Goal: Task Accomplishment & Management: Manage account settings

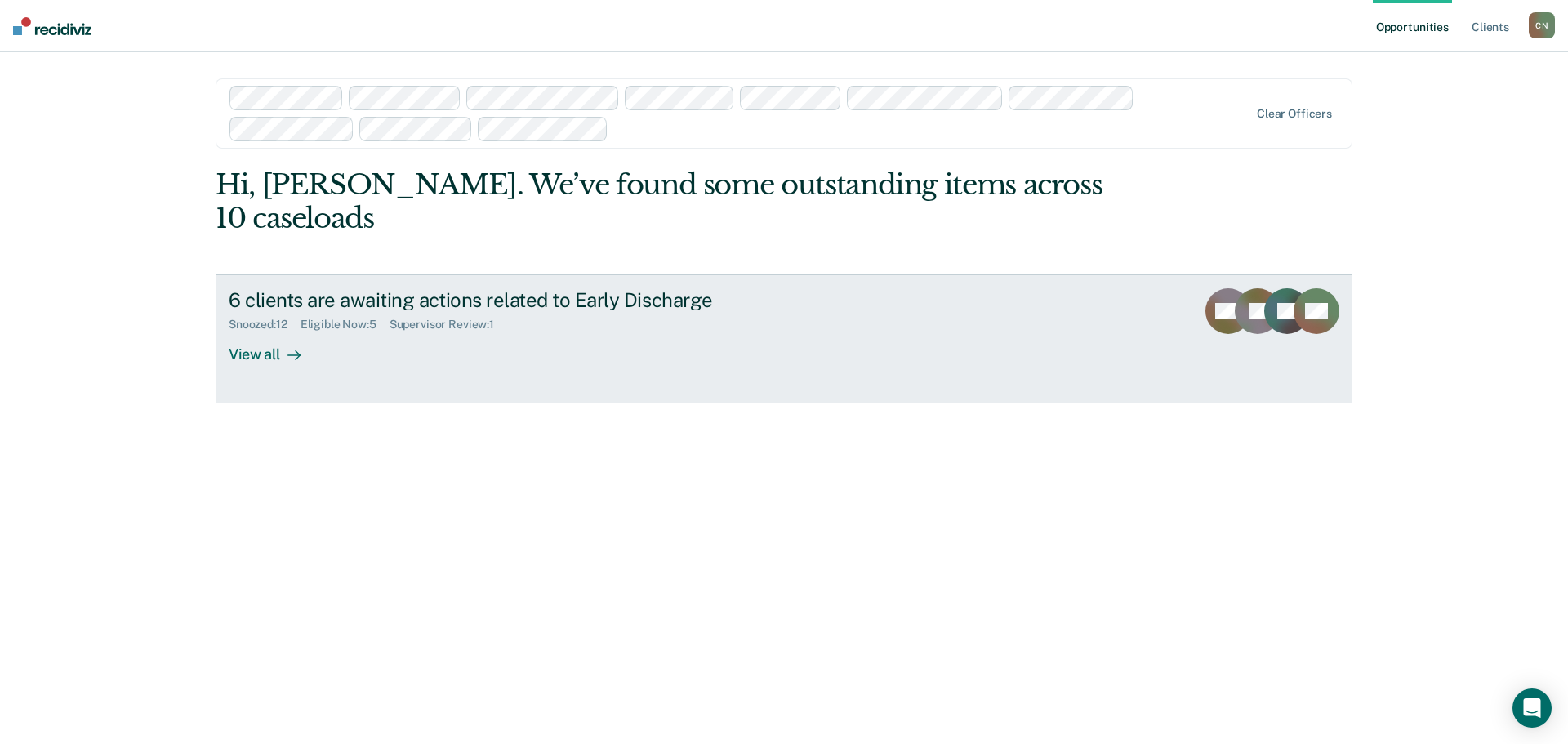
click at [513, 288] on div "6 clients are awaiting actions related to Early Discharge" at bounding box center [515, 300] width 574 height 23
